Goal: Task Accomplishment & Management: Use online tool/utility

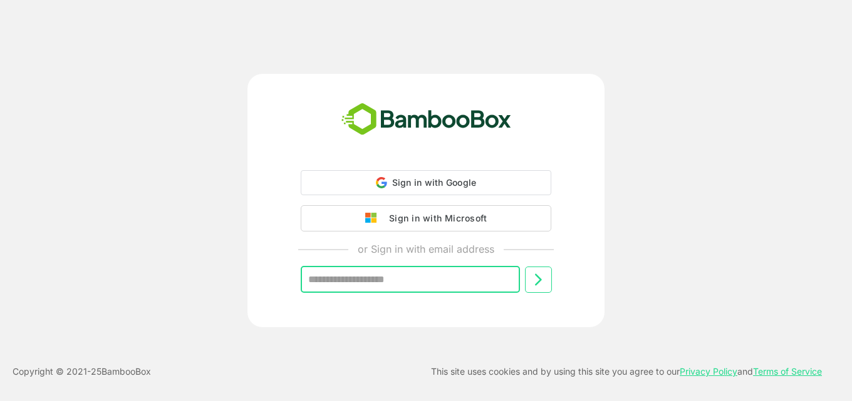
click at [392, 282] on input "text" at bounding box center [410, 280] width 219 height 26
type input "**********"
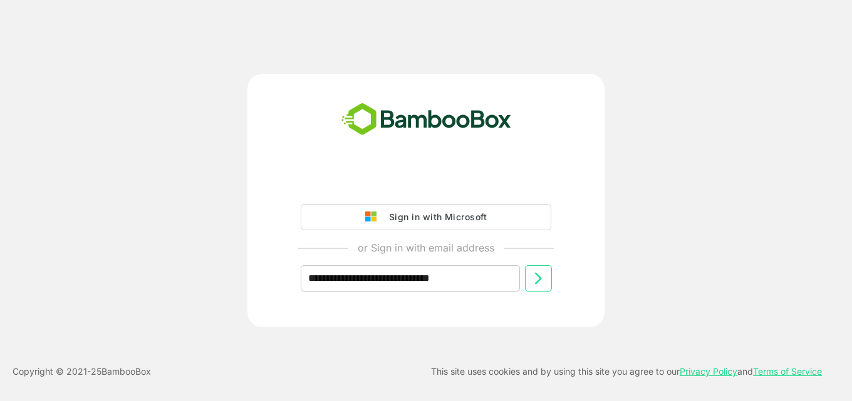
click at [539, 279] on icon at bounding box center [537, 278] width 15 height 15
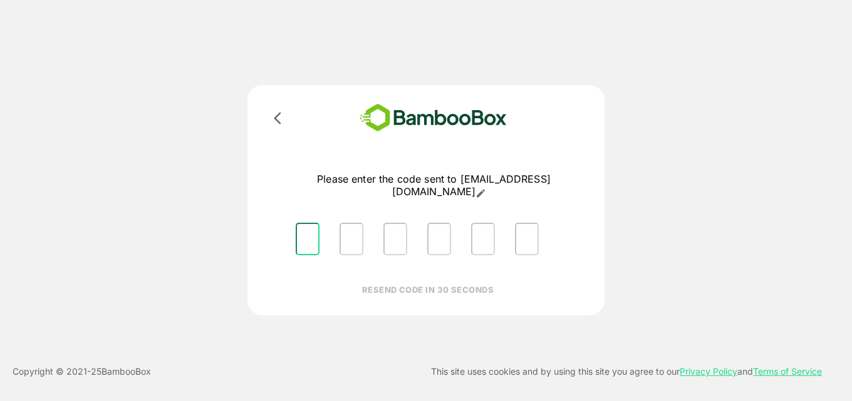
click at [311, 231] on input "Please enter OTP character 1" at bounding box center [308, 239] width 24 height 33
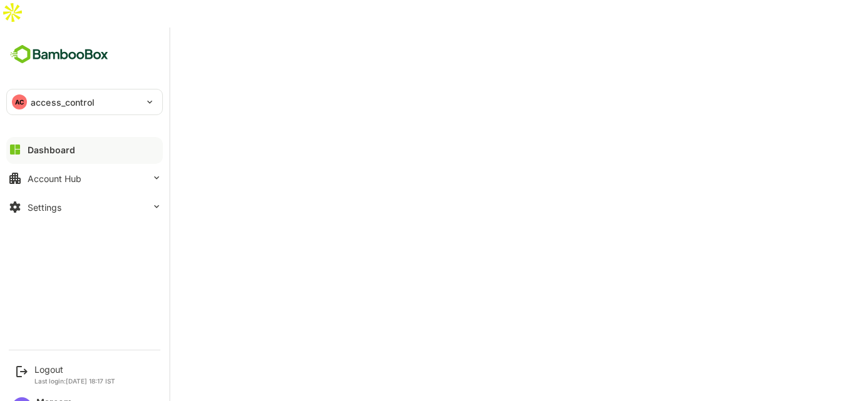
click at [65, 96] on p "access_control" at bounding box center [63, 102] width 64 height 13
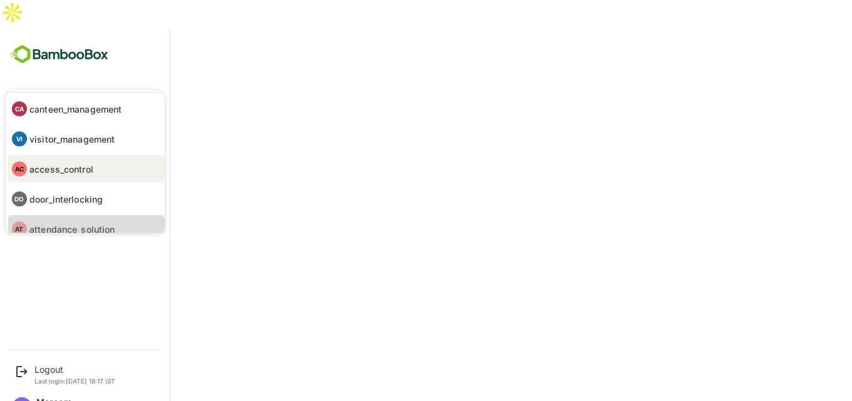
click at [64, 225] on p "attendance_solution" at bounding box center [72, 229] width 86 height 13
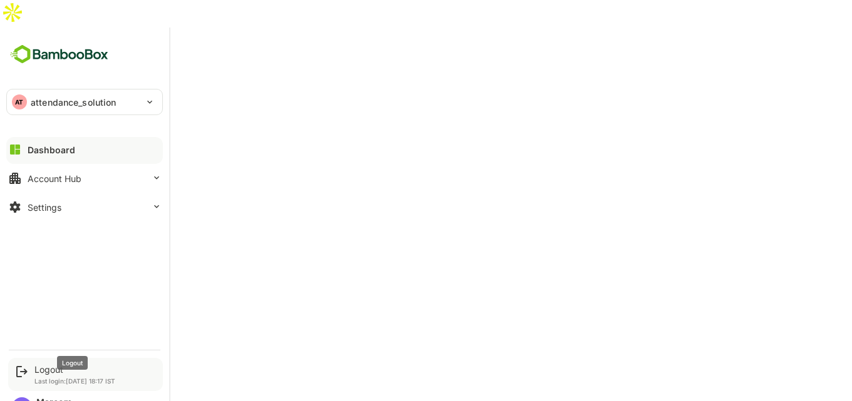
click at [53, 364] on div "Logout" at bounding box center [74, 369] width 81 height 11
